Goal: Communication & Community: Answer question/provide support

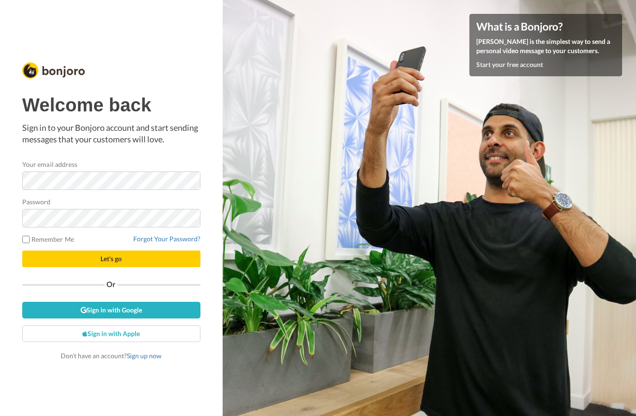
click at [635, 181] on com-1password-button at bounding box center [636, 208] width 0 height 416
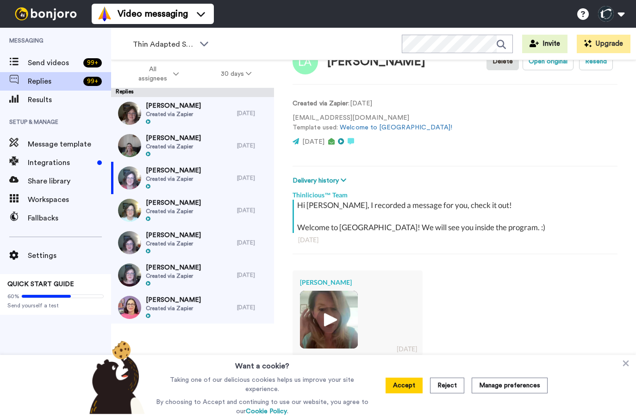
scroll to position [87, 0]
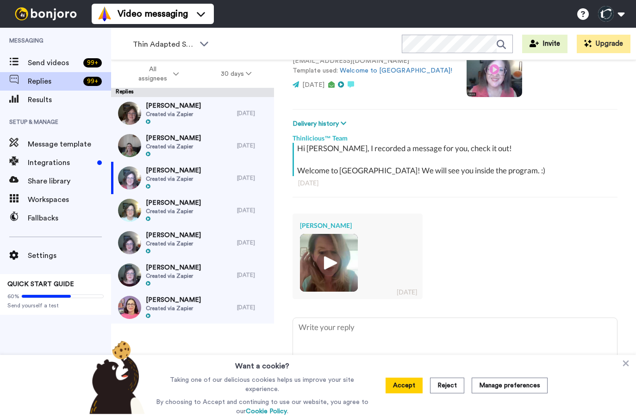
click at [333, 257] on img at bounding box center [328, 262] width 25 height 25
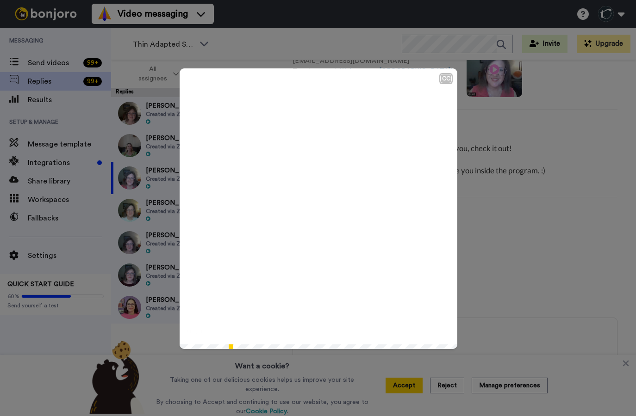
click at [316, 208] on icon "Play/Pause" at bounding box center [318, 209] width 25 height 44
click at [302, 261] on video at bounding box center [319, 207] width 278 height 278
click at [319, 207] on icon "Play/Pause" at bounding box center [318, 209] width 25 height 44
click at [317, 211] on icon at bounding box center [318, 209] width 25 height 25
click at [321, 201] on icon at bounding box center [318, 209] width 25 height 25
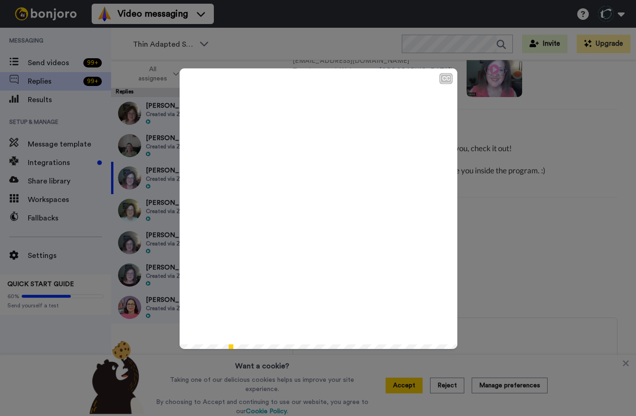
click at [314, 208] on icon "Play/Pause" at bounding box center [318, 209] width 25 height 44
type textarea "x"
